Goal: Task Accomplishment & Management: Use online tool/utility

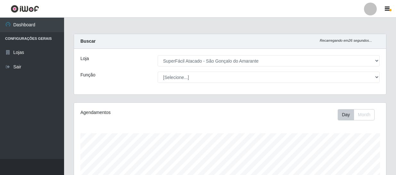
select select "408"
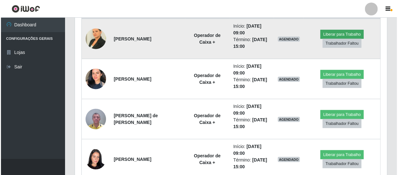
scroll to position [133, 312]
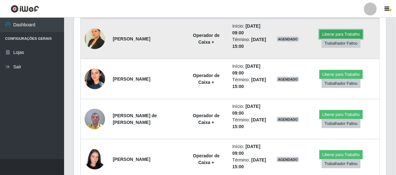
click at [331, 34] on button "Liberar para Trabalho" at bounding box center [341, 34] width 43 height 9
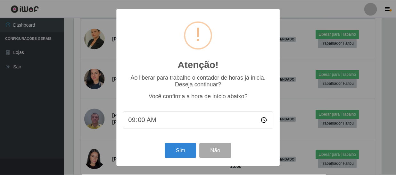
scroll to position [133, 309]
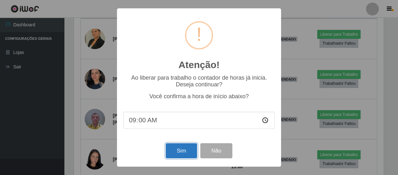
click at [178, 152] on button "Sim" at bounding box center [181, 150] width 31 height 15
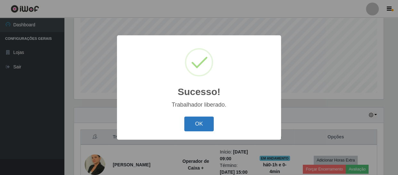
click at [204, 123] on button "OK" at bounding box center [199, 123] width 30 height 15
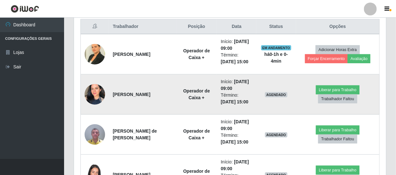
scroll to position [282, 0]
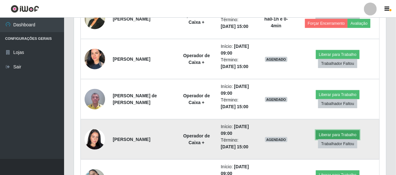
click at [350, 135] on button "Liberar para Trabalho" at bounding box center [337, 134] width 43 height 9
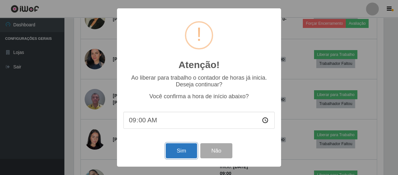
click at [183, 155] on button "Sim" at bounding box center [181, 150] width 31 height 15
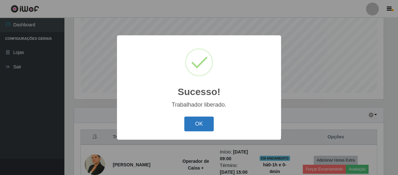
click at [199, 126] on button "OK" at bounding box center [199, 123] width 30 height 15
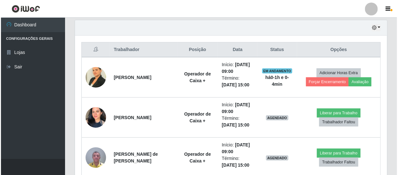
scroll to position [224, 0]
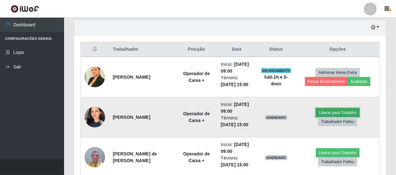
click at [340, 111] on button "Liberar para Trabalho" at bounding box center [337, 112] width 43 height 9
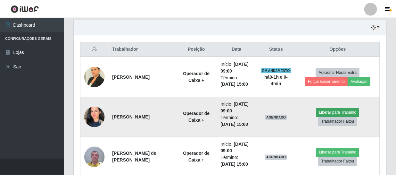
scroll to position [133, 309]
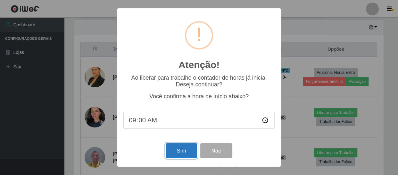
click at [173, 153] on button "Sim" at bounding box center [181, 150] width 31 height 15
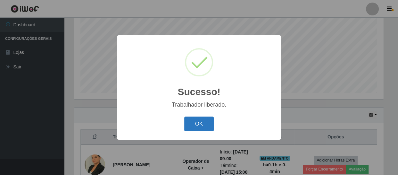
click at [197, 127] on button "OK" at bounding box center [199, 123] width 30 height 15
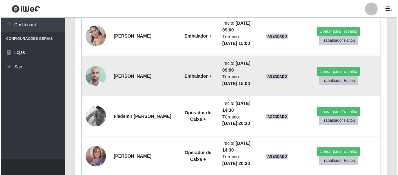
scroll to position [428, 0]
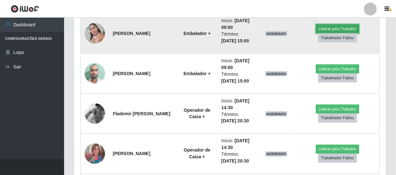
click at [324, 27] on button "Liberar para Trabalho" at bounding box center [337, 28] width 43 height 9
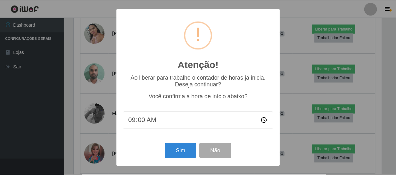
scroll to position [133, 309]
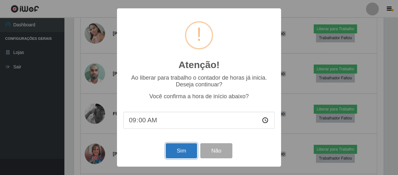
click at [177, 151] on button "Sim" at bounding box center [181, 150] width 31 height 15
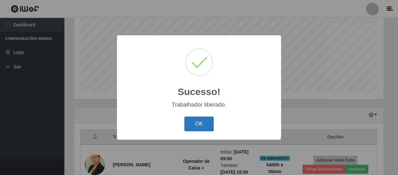
click at [201, 126] on button "OK" at bounding box center [199, 123] width 30 height 15
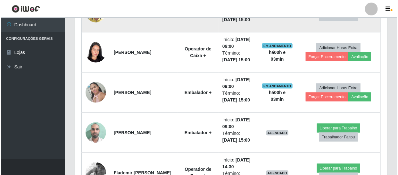
scroll to position [370, 0]
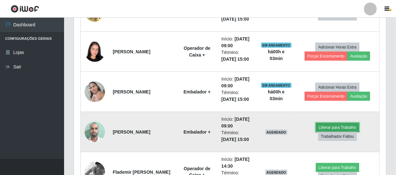
click at [323, 127] on button "Liberar para Trabalho" at bounding box center [337, 127] width 43 height 9
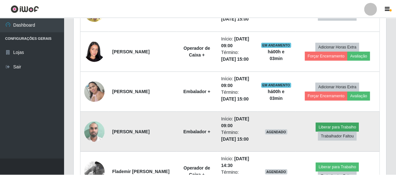
scroll to position [133, 309]
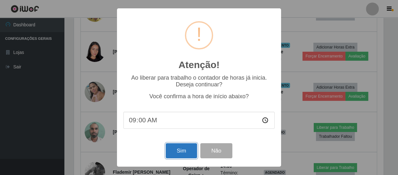
click at [186, 151] on button "Sim" at bounding box center [181, 150] width 31 height 15
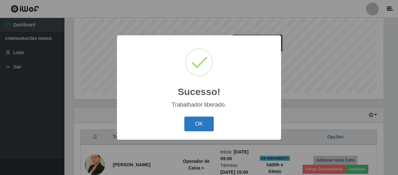
click at [205, 121] on button "OK" at bounding box center [199, 123] width 30 height 15
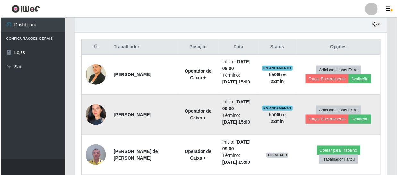
scroll to position [282, 0]
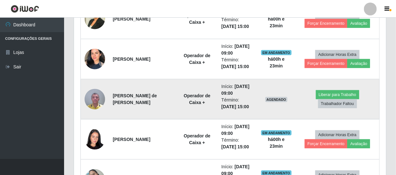
click at [98, 101] on img at bounding box center [95, 98] width 21 height 27
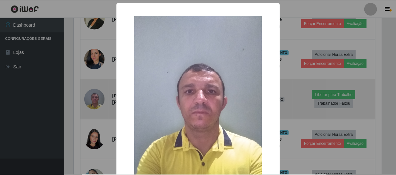
scroll to position [133, 309]
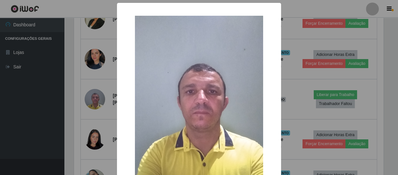
click at [199, 79] on img at bounding box center [199, 101] width 128 height 171
click at [110, 83] on div "× OK Cancel" at bounding box center [199, 87] width 398 height 175
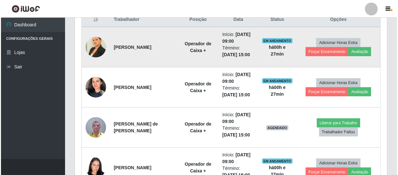
scroll to position [283, 0]
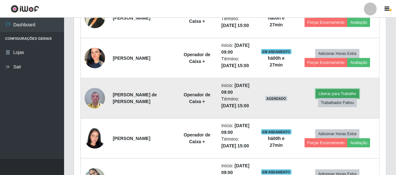
click at [341, 92] on button "Liberar para Trabalho" at bounding box center [337, 93] width 43 height 9
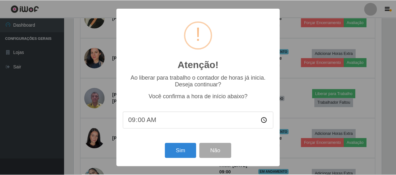
scroll to position [133, 309]
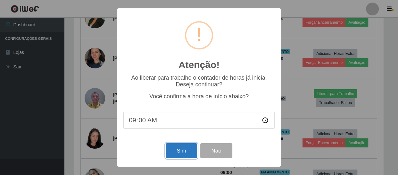
click at [181, 149] on button "Sim" at bounding box center [181, 150] width 31 height 15
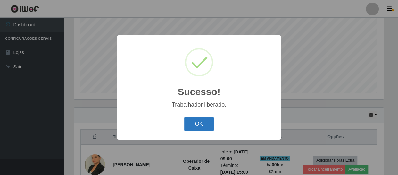
click at [198, 120] on button "OK" at bounding box center [199, 123] width 30 height 15
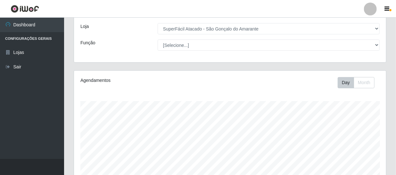
scroll to position [87, 0]
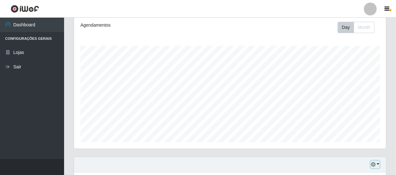
click at [374, 163] on icon "button" at bounding box center [373, 164] width 4 height 4
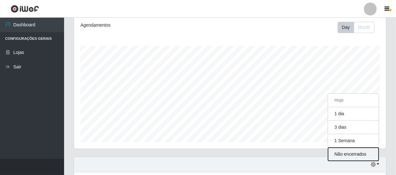
click at [349, 153] on button "Não encerrados" at bounding box center [353, 153] width 51 height 13
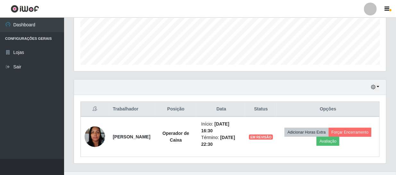
scroll to position [176, 0]
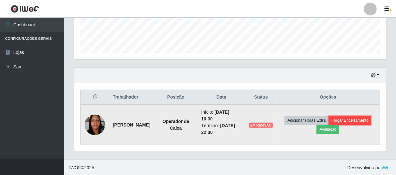
click at [366, 121] on button "Forçar Encerramento" at bounding box center [350, 120] width 43 height 9
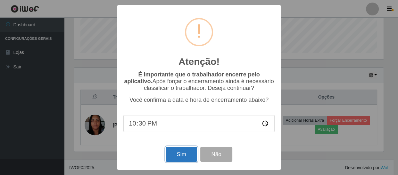
click at [179, 155] on button "Sim" at bounding box center [181, 153] width 31 height 15
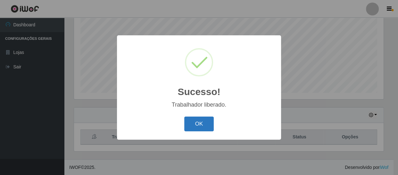
click at [202, 123] on button "OK" at bounding box center [199, 123] width 30 height 15
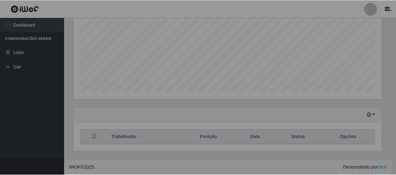
scroll to position [133, 312]
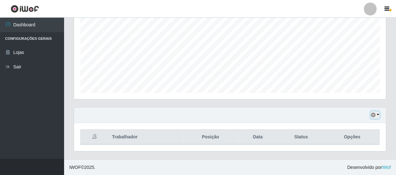
click at [374, 116] on icon "button" at bounding box center [373, 115] width 4 height 4
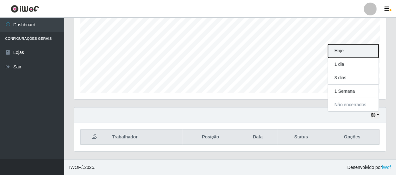
click at [349, 53] on button "Hoje" at bounding box center [353, 50] width 51 height 13
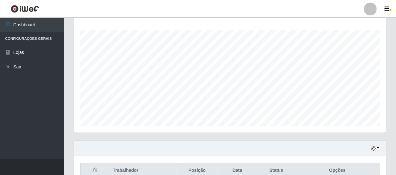
scroll to position [96, 0]
